Goal: Use online tool/utility: Utilize a website feature to perform a specific function

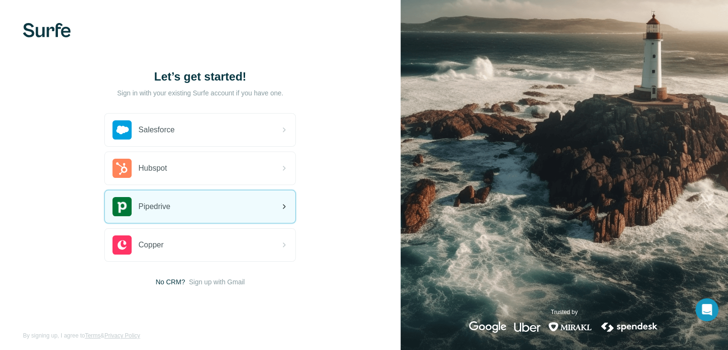
click at [206, 198] on div "Pipedrive" at bounding box center [200, 206] width 191 height 33
click at [172, 202] on div "Pipedrive" at bounding box center [200, 206] width 191 height 33
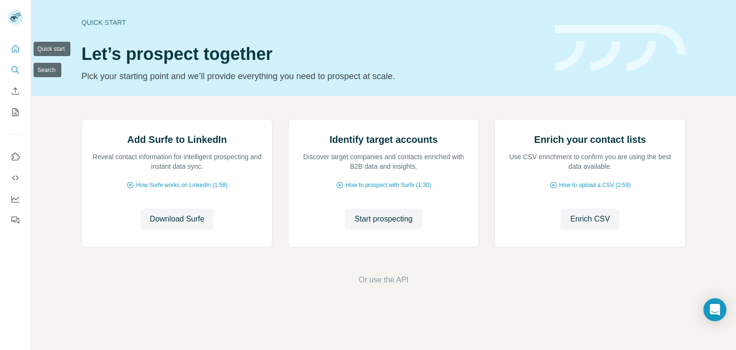
click at [12, 71] on icon "Search" at bounding box center [14, 69] width 6 height 6
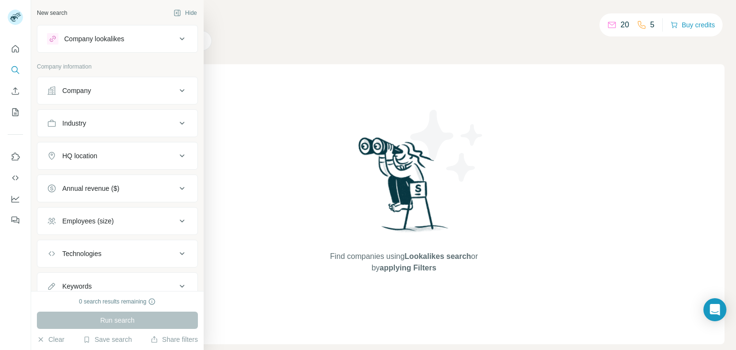
click at [106, 89] on div "Company" at bounding box center [111, 91] width 129 height 10
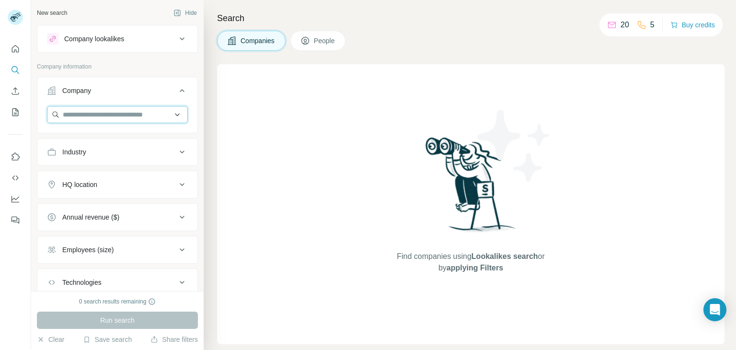
click at [104, 115] on input "text" at bounding box center [117, 114] width 141 height 17
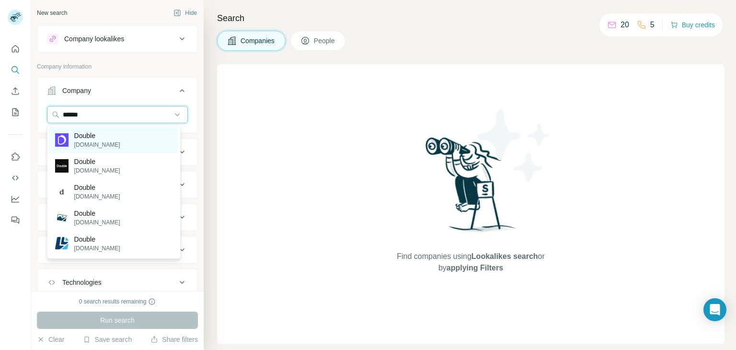
type input "******"
click at [127, 135] on div "Double [DOMAIN_NAME]" at bounding box center [113, 140] width 129 height 26
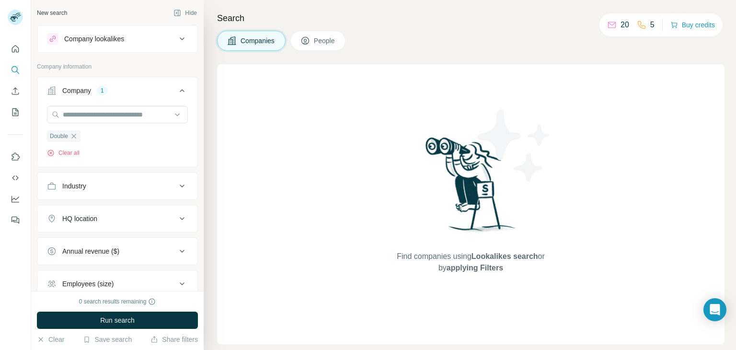
click at [614, 23] on icon at bounding box center [612, 23] width 8 height 3
click at [651, 29] on p "5" at bounding box center [652, 24] width 4 height 11
click at [687, 23] on button "Buy credits" at bounding box center [692, 24] width 45 height 13
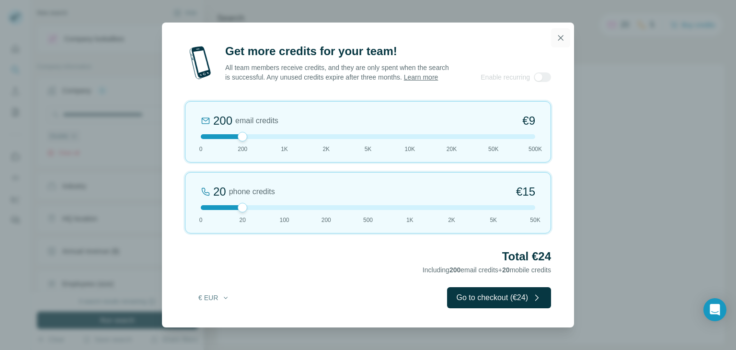
click at [559, 39] on icon "button" at bounding box center [560, 37] width 5 height 5
